Goal: Check status: Check status

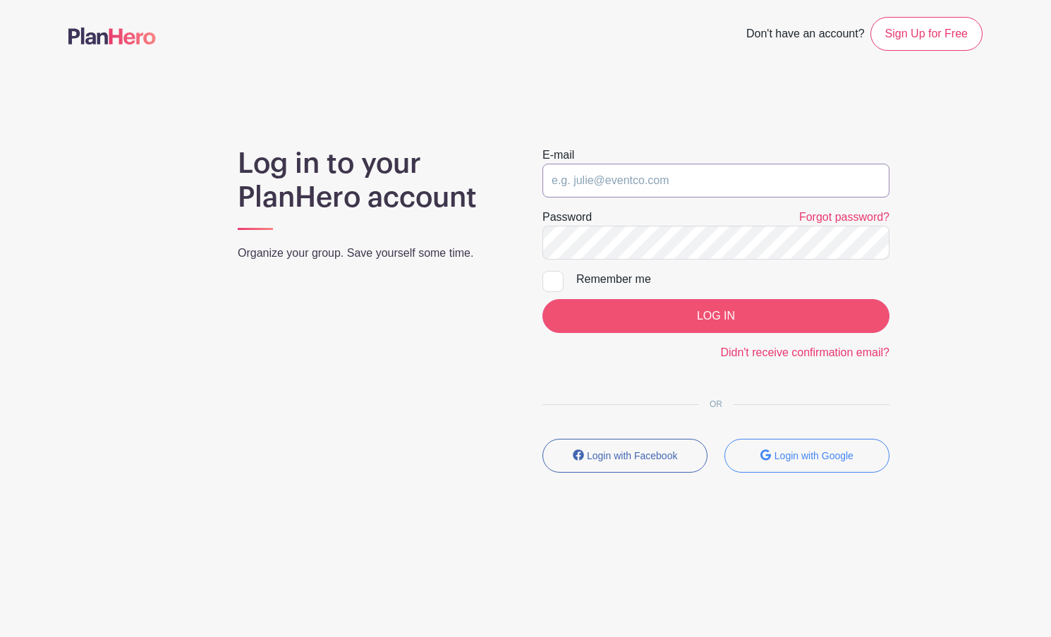
type input "jparkertam@gmail.com"
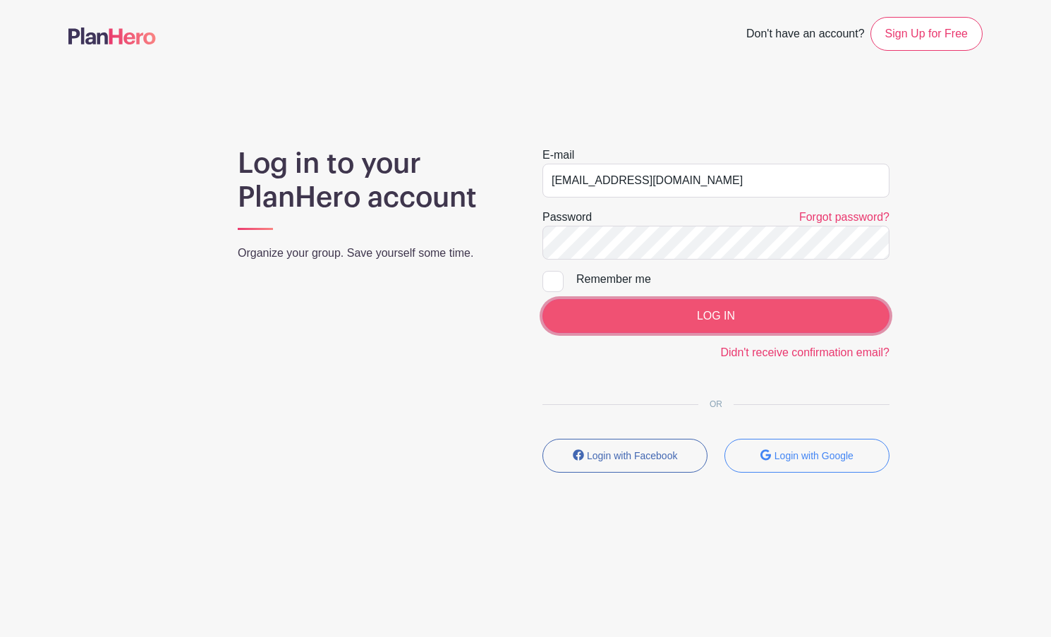
click at [726, 314] on input "LOG IN" at bounding box center [715, 316] width 347 height 34
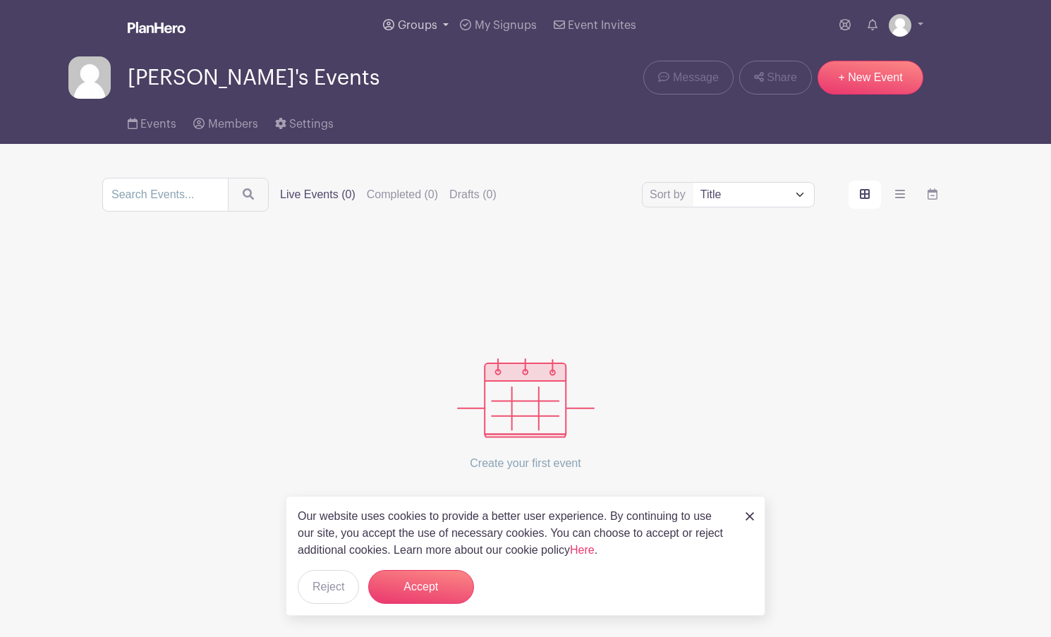
click at [437, 22] on span "Groups" at bounding box center [417, 25] width 39 height 11
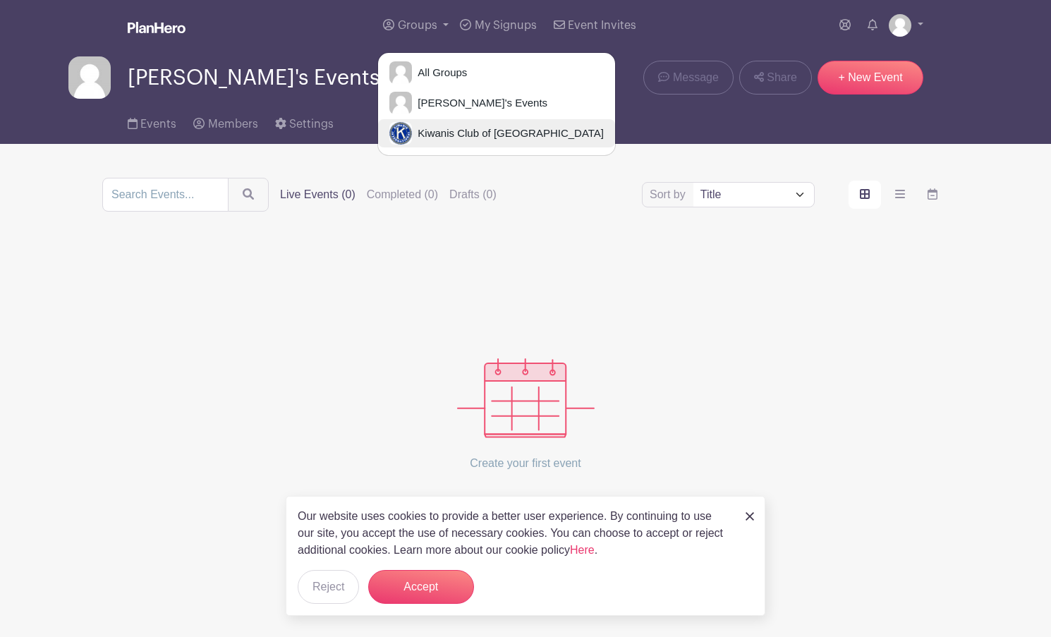
click at [468, 128] on span "Kiwanis Club of [GEOGRAPHIC_DATA]" at bounding box center [508, 134] width 192 height 16
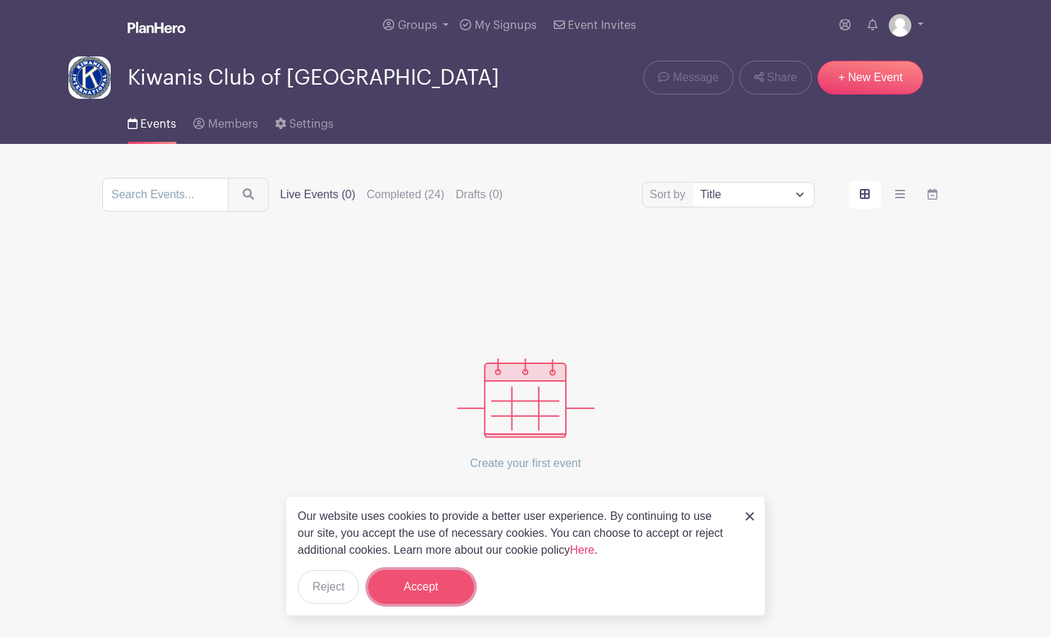
click at [425, 587] on button "Accept" at bounding box center [421, 587] width 106 height 34
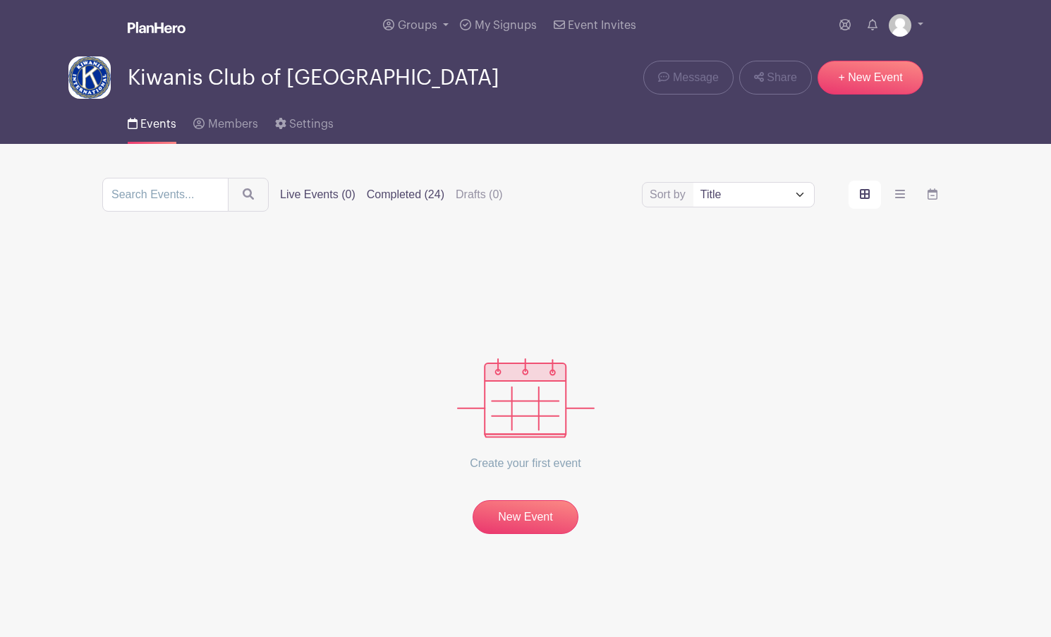
click at [394, 193] on label "Completed (24)" at bounding box center [406, 194] width 78 height 17
click at [0, 0] on input "Completed (24)" at bounding box center [0, 0] width 0 height 0
